Goal: Transaction & Acquisition: Obtain resource

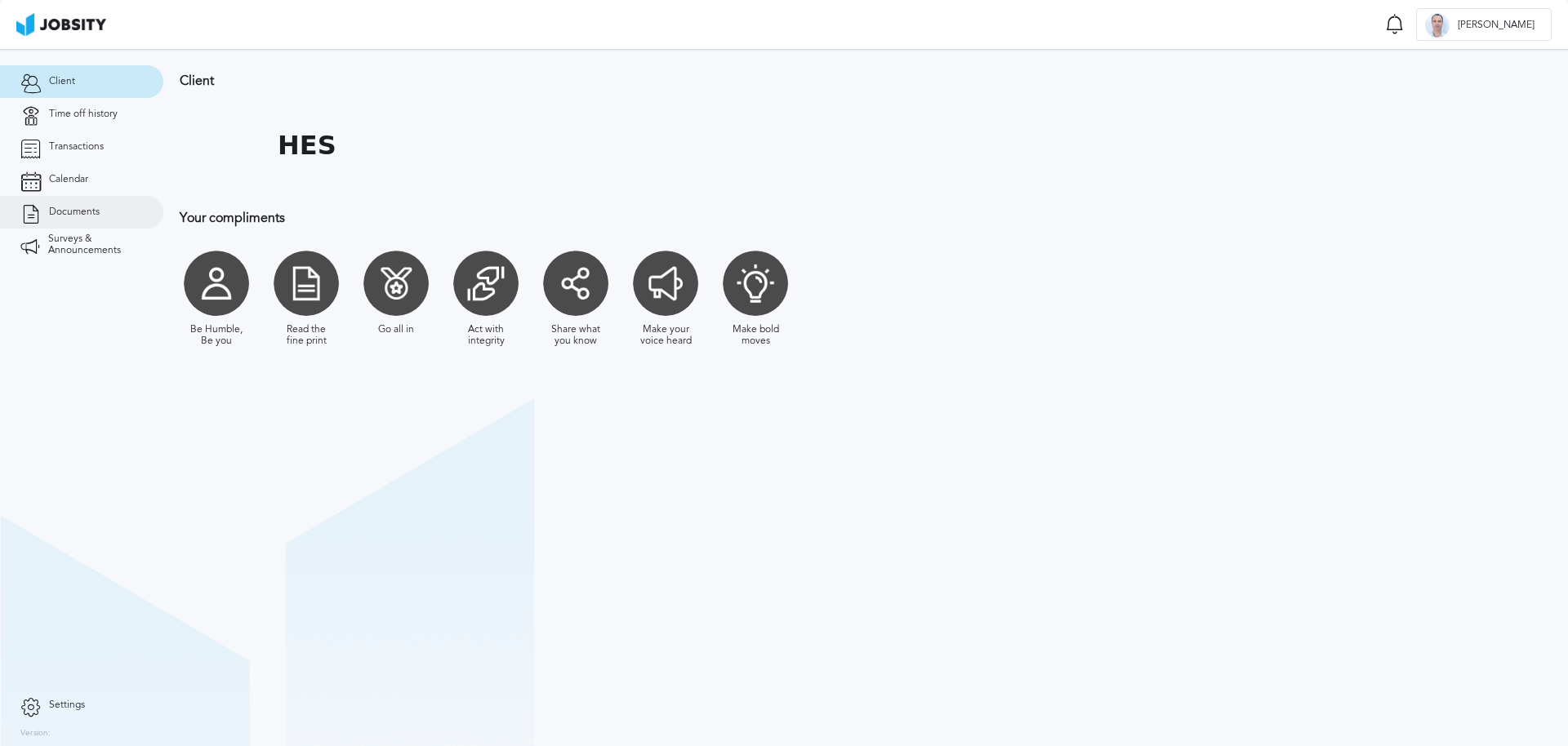
click at [70, 213] on span "Documents" at bounding box center [75, 212] width 51 height 11
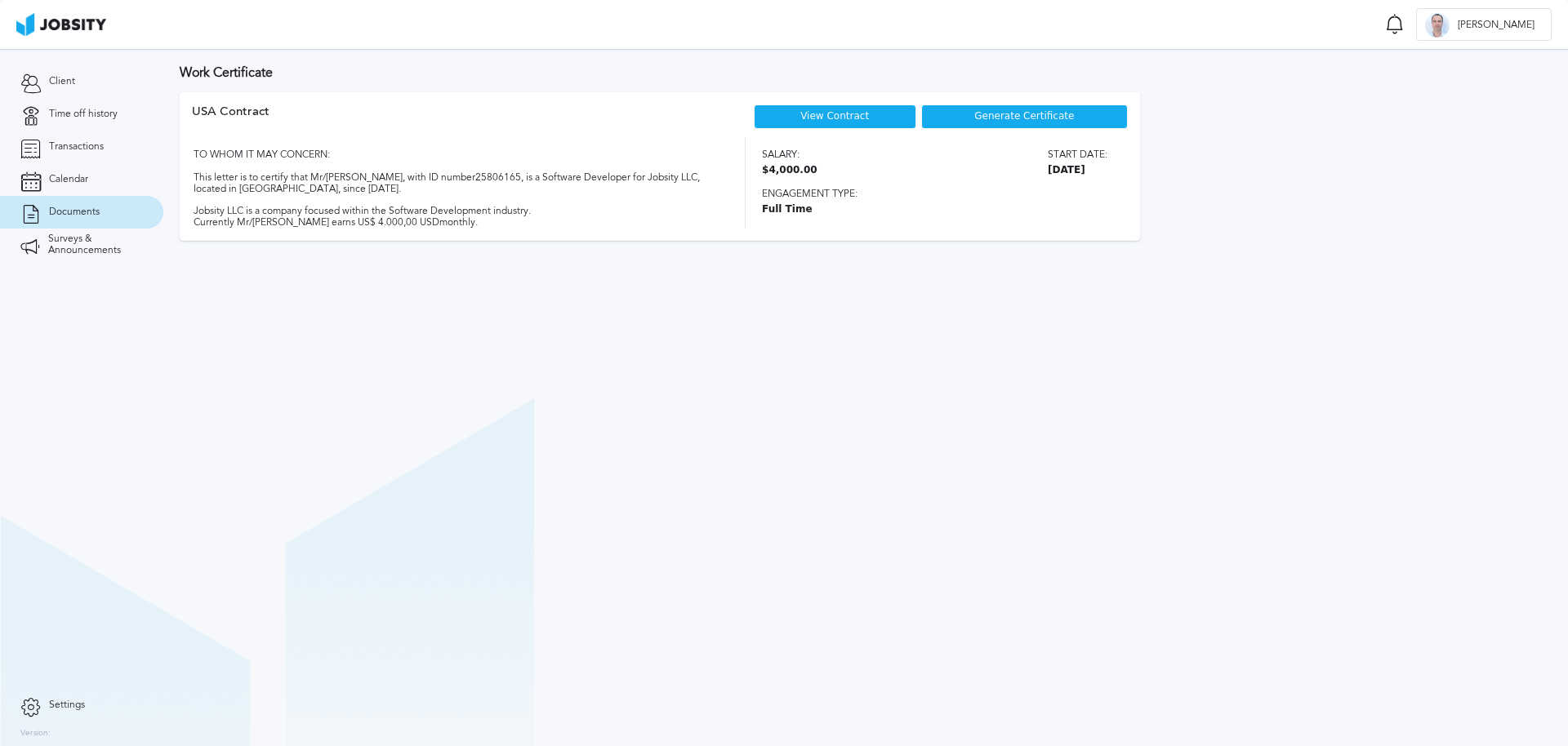
click at [1009, 118] on span "Generate Certificate" at bounding box center [1024, 116] width 100 height 11
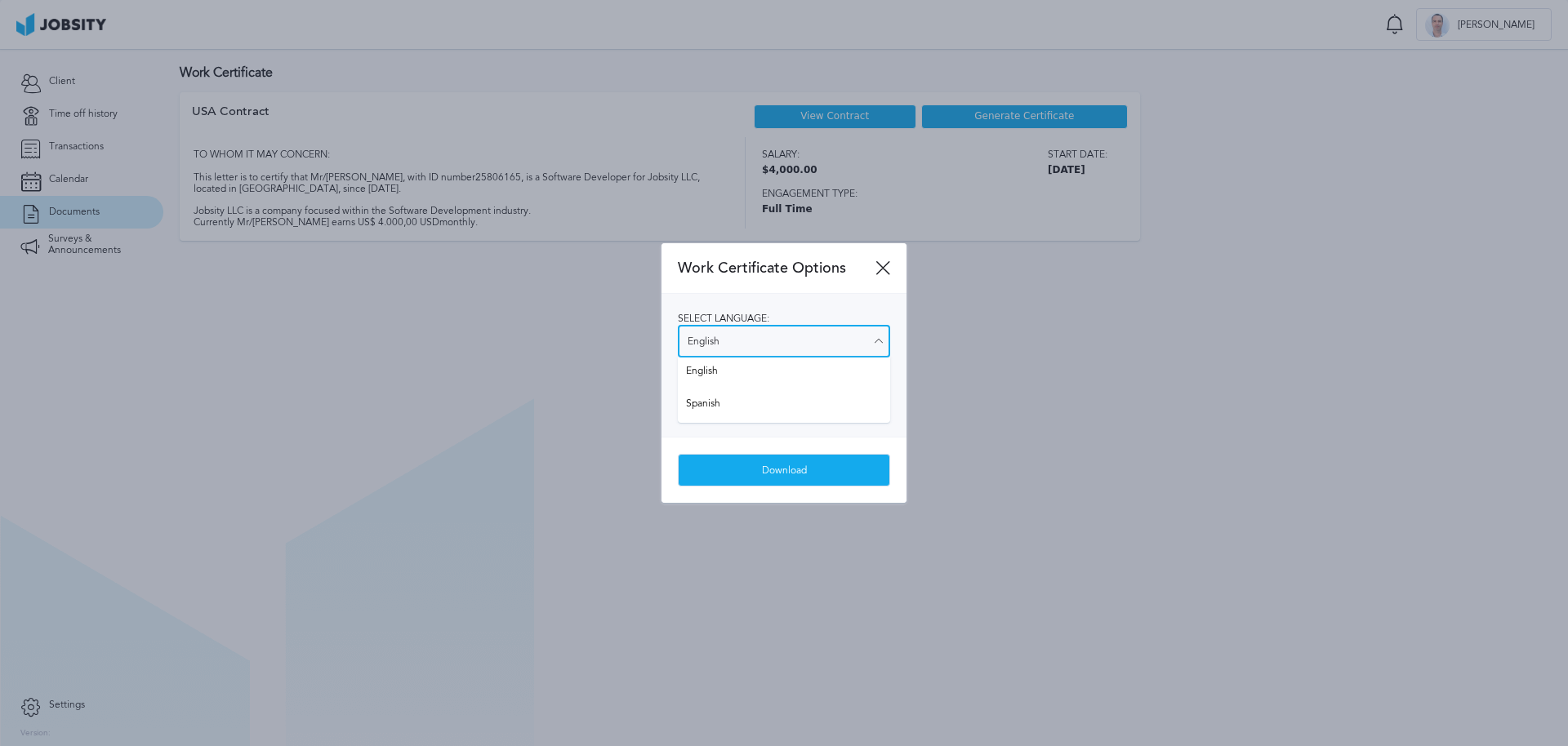
click at [852, 341] on input "English" at bounding box center [784, 341] width 212 height 33
click at [706, 369] on div "Select language: English English Spanish Select salary visibility: Show salary …" at bounding box center [784, 365] width 245 height 143
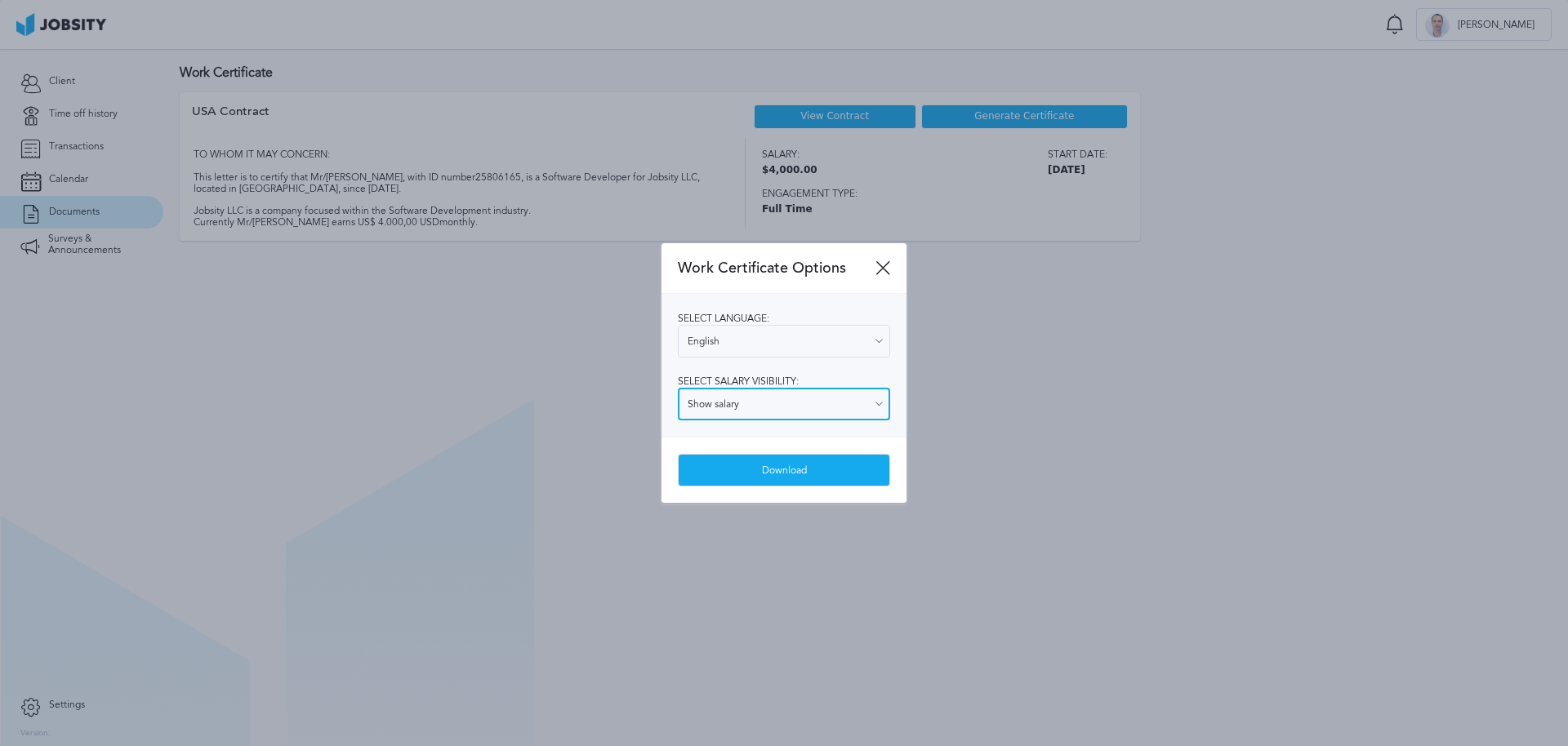
click at [723, 405] on input "Show salary" at bounding box center [784, 404] width 212 height 33
click at [724, 405] on input "Show salary" at bounding box center [784, 404] width 212 height 33
click at [851, 359] on div "Select language: English English Spanish Select salary visibility: Show salary …" at bounding box center [784, 365] width 245 height 143
click at [708, 401] on input "Show salary" at bounding box center [784, 404] width 212 height 33
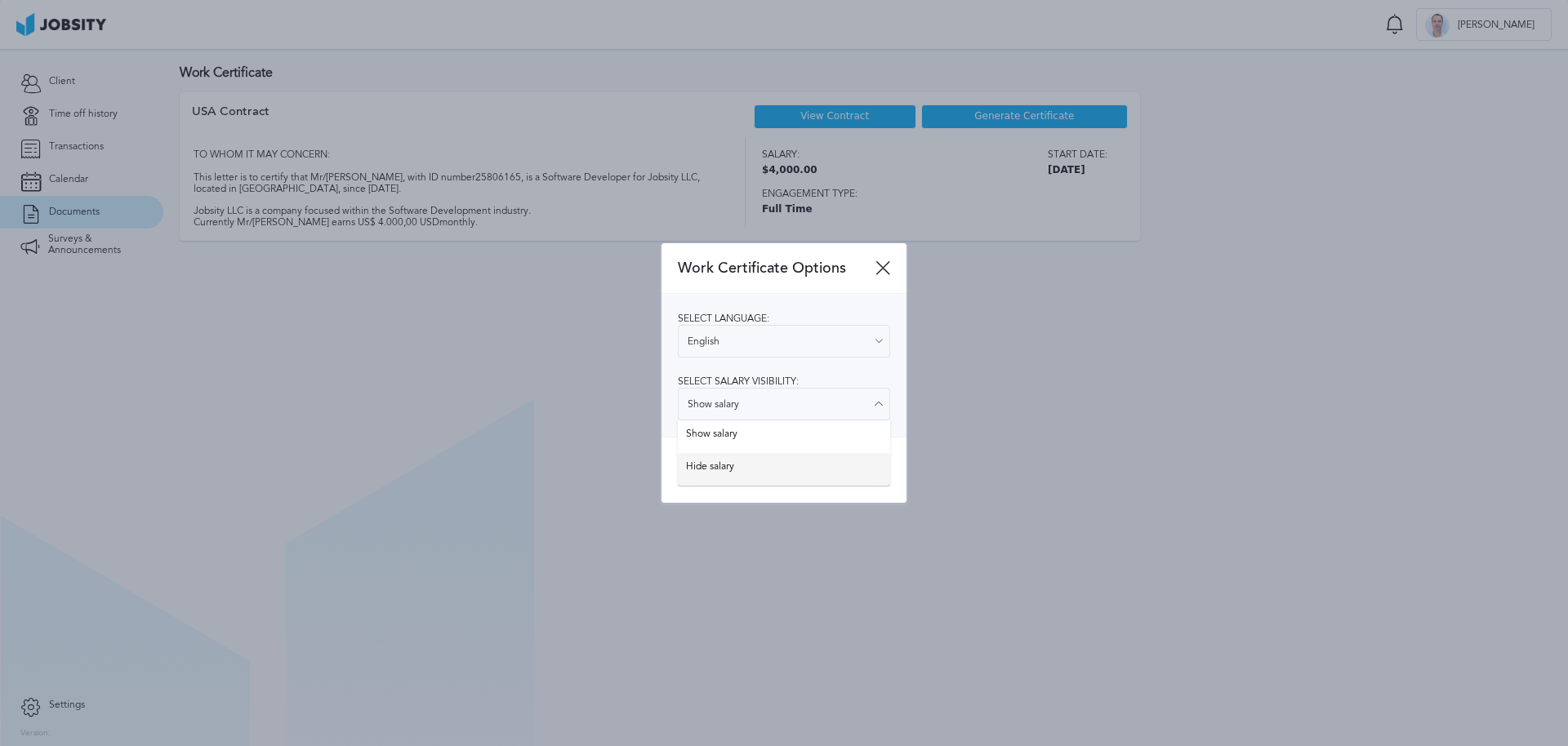
type input "Hide salary"
click at [713, 462] on div "Work Certificate Options Select language: English English Spanish Select salary…" at bounding box center [784, 373] width 245 height 259
click at [760, 467] on div "Download" at bounding box center [784, 470] width 210 height 33
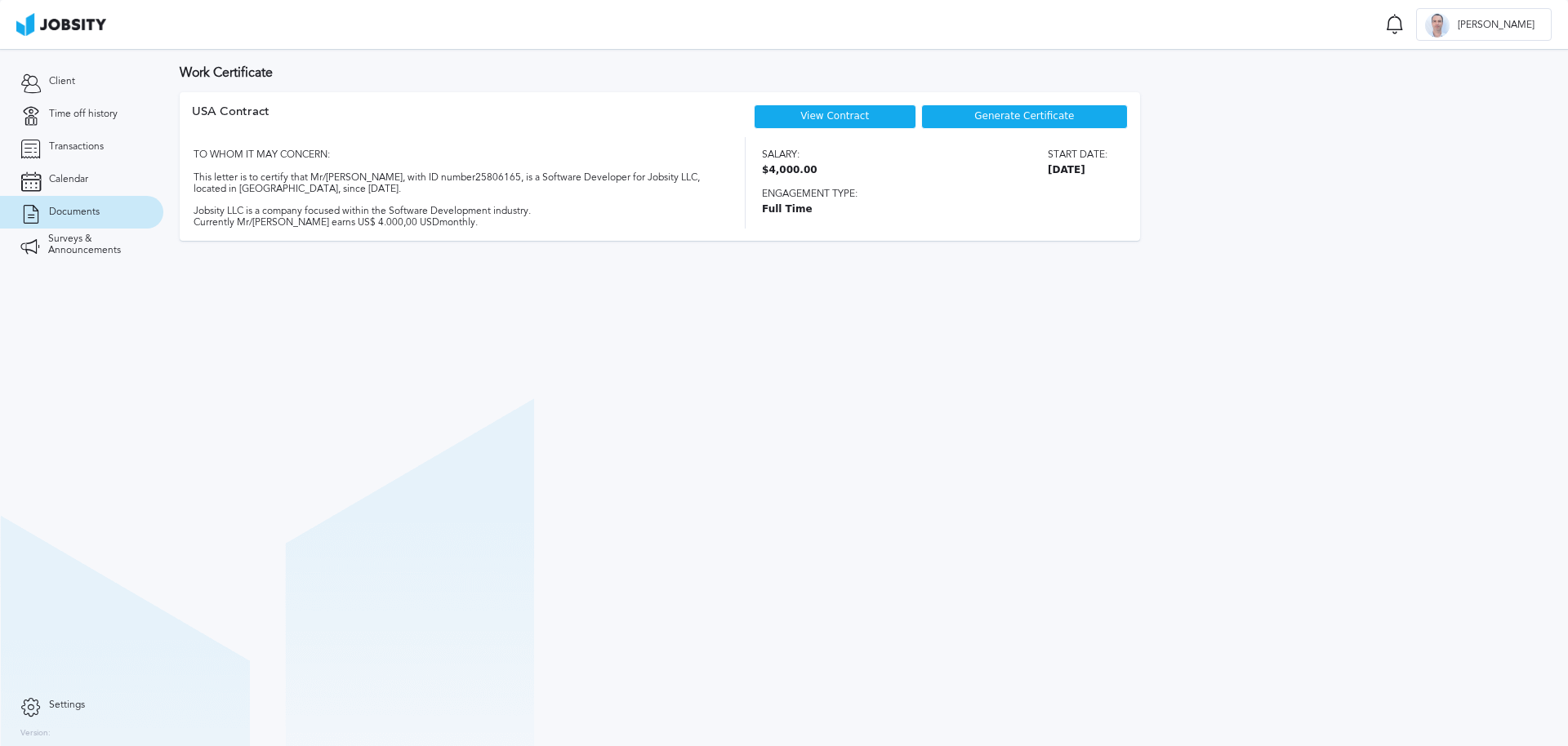
click at [495, 486] on section "Work Certificate USA [DEMOGRAPHIC_DATA] View Contract Generate Certificate TO W…" at bounding box center [866, 398] width 1405 height 698
